Goal: Task Accomplishment & Management: Manage account settings

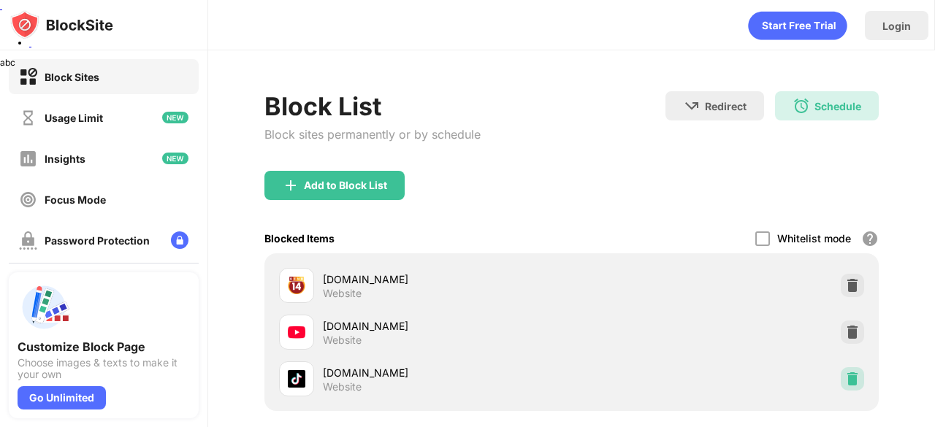
click at [845, 383] on img at bounding box center [852, 379] width 15 height 15
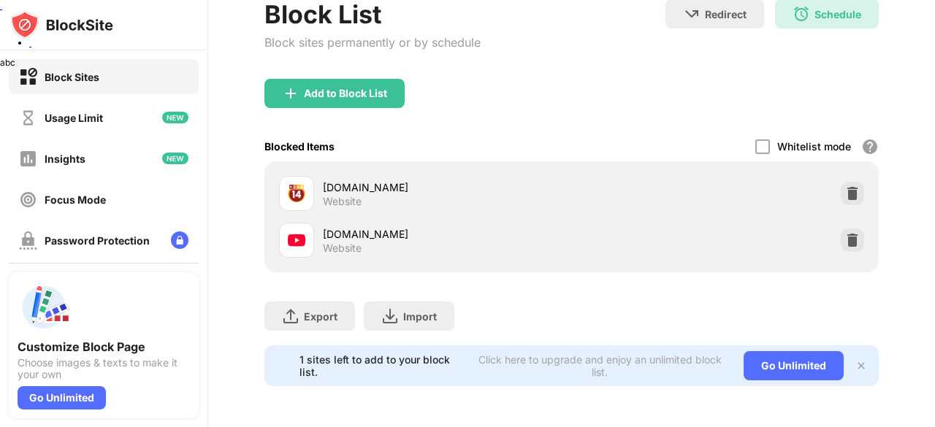
scroll to position [102, 0]
drag, startPoint x: 934, startPoint y: 199, endPoint x: 934, endPoint y: 366, distance: 167.3
click at [934, 366] on div "Login Block List Block sites permanently or by schedule Redirect Choose a site …" at bounding box center [571, 213] width 727 height 427
click at [79, 119] on div "Usage Limit" at bounding box center [74, 118] width 58 height 12
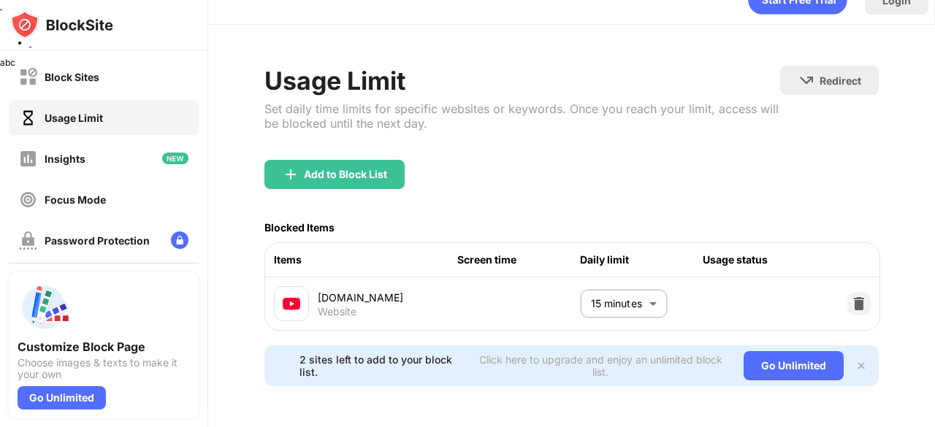
scroll to position [40, 0]
drag, startPoint x: 934, startPoint y: 205, endPoint x: 934, endPoint y: 234, distance: 29.2
click at [934, 234] on div "Login Usage Limit Set daily time limits for specific websites or keywords. Once…" at bounding box center [571, 213] width 727 height 427
